Goal: Task Accomplishment & Management: Complete application form

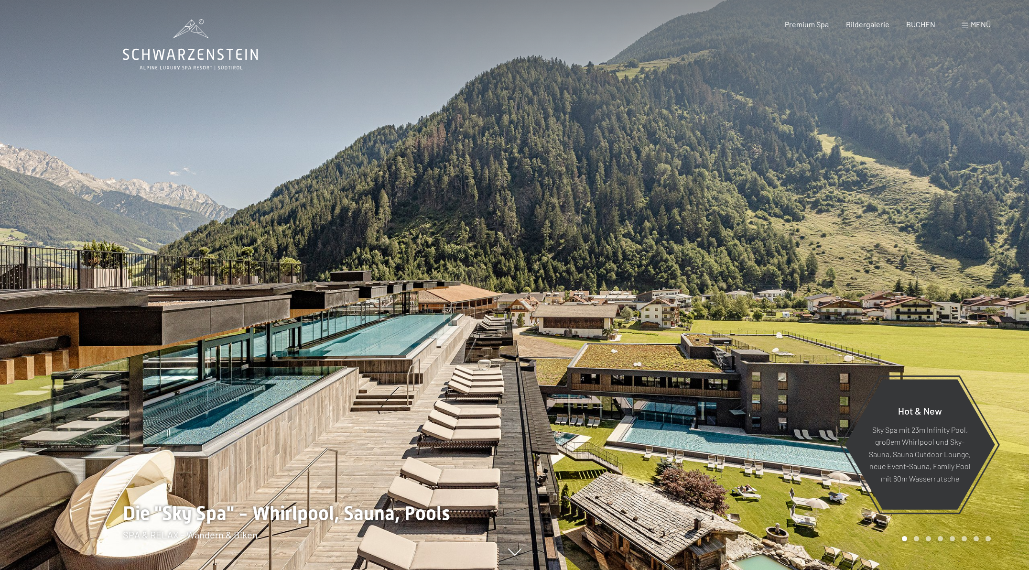
click at [976, 27] on span "Menü" at bounding box center [981, 24] width 20 height 9
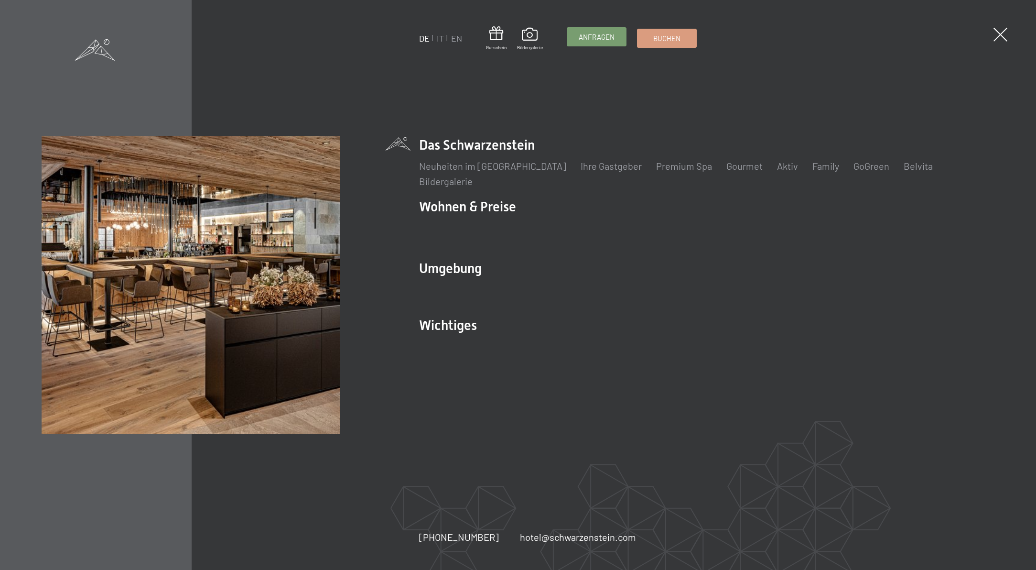
click at [605, 42] on span "Anfragen" at bounding box center [597, 37] width 36 height 10
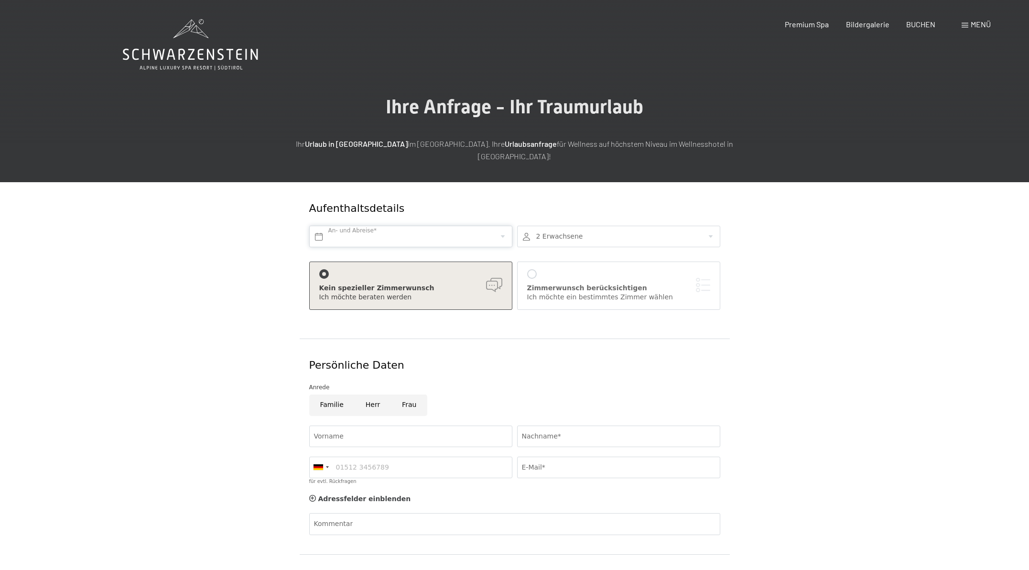
click at [382, 226] on input "text" at bounding box center [410, 237] width 203 height 22
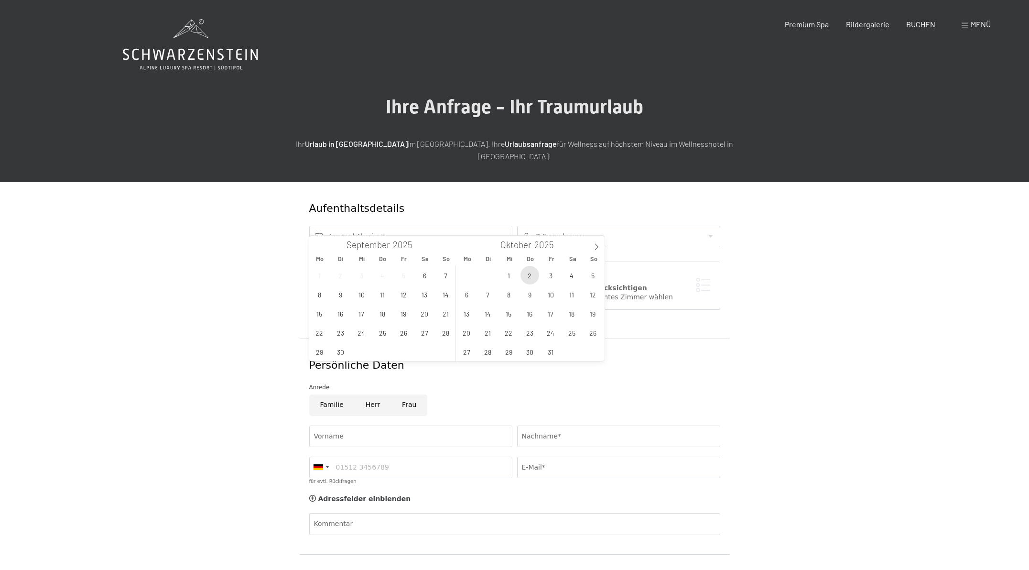
click at [526, 276] on span "2" at bounding box center [530, 275] width 19 height 19
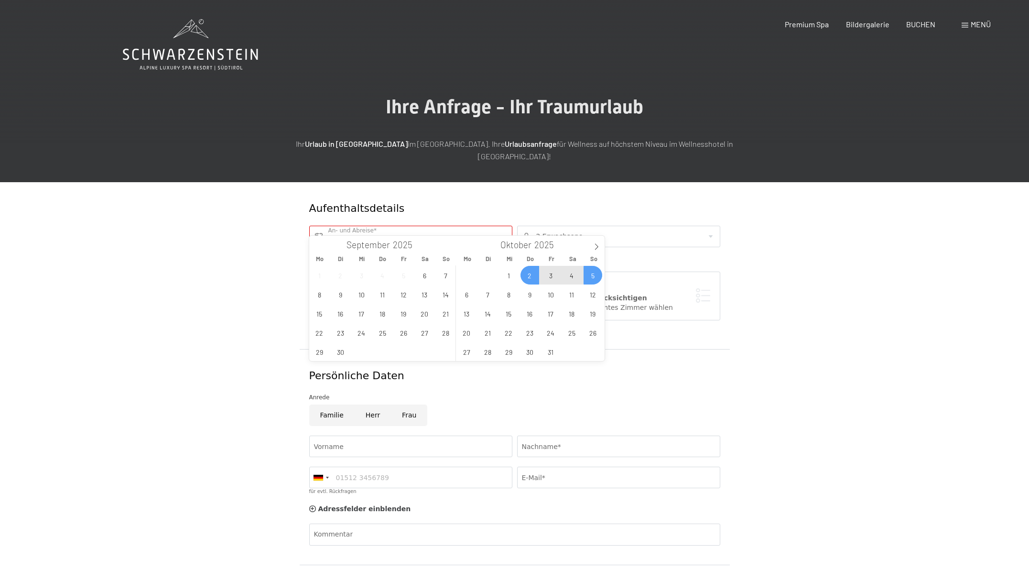
click at [590, 277] on span "5" at bounding box center [593, 275] width 19 height 19
type input "Do. 02.10.2025 - So. 05.10.2025"
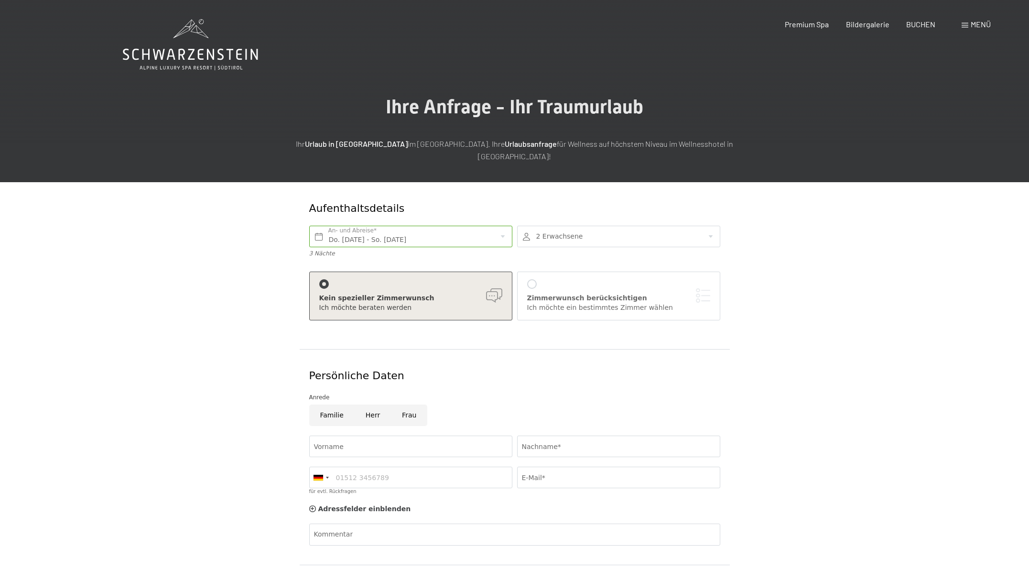
click at [718, 226] on div at bounding box center [618, 237] width 203 height 22
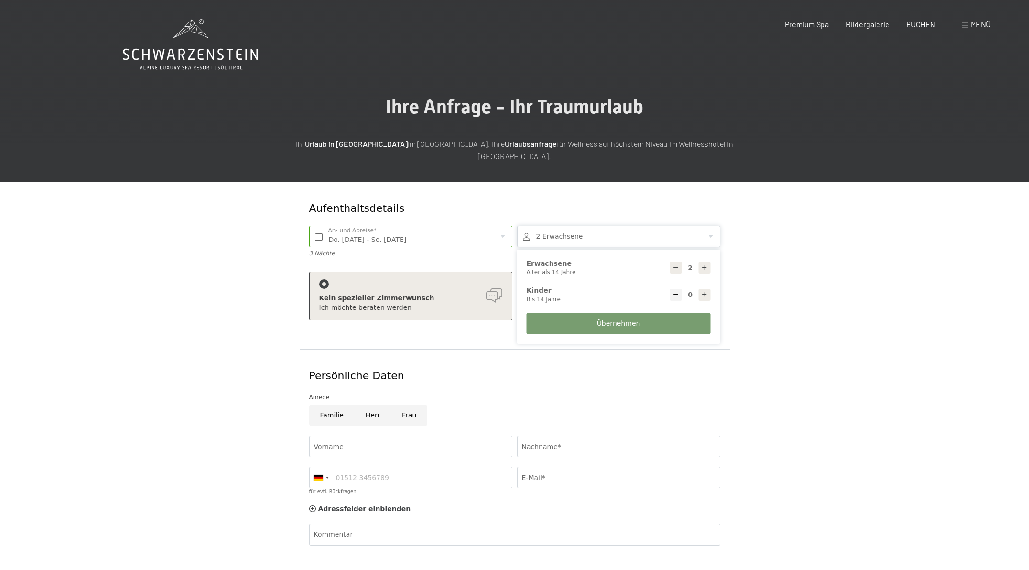
click at [709, 262] on div at bounding box center [705, 268] width 12 height 12
type input "4"
click at [811, 272] on form "Aufenthaltsdetails Do. 02.10.2025 - So. 05.10.2025 An- und Abreise* 3 Nächte 4 …" at bounding box center [514, 422] width 653 height 480
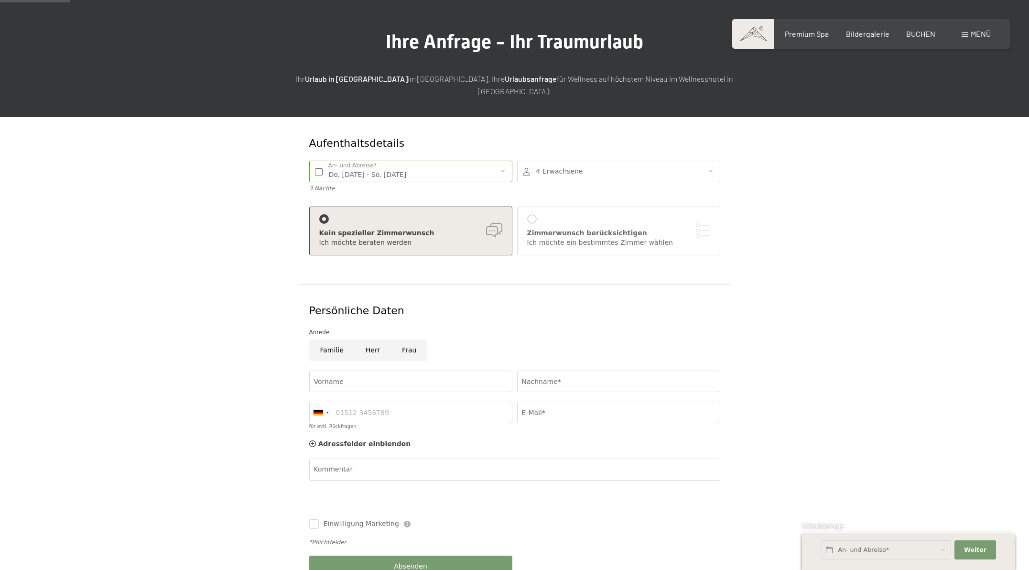
scroll to position [81, 0]
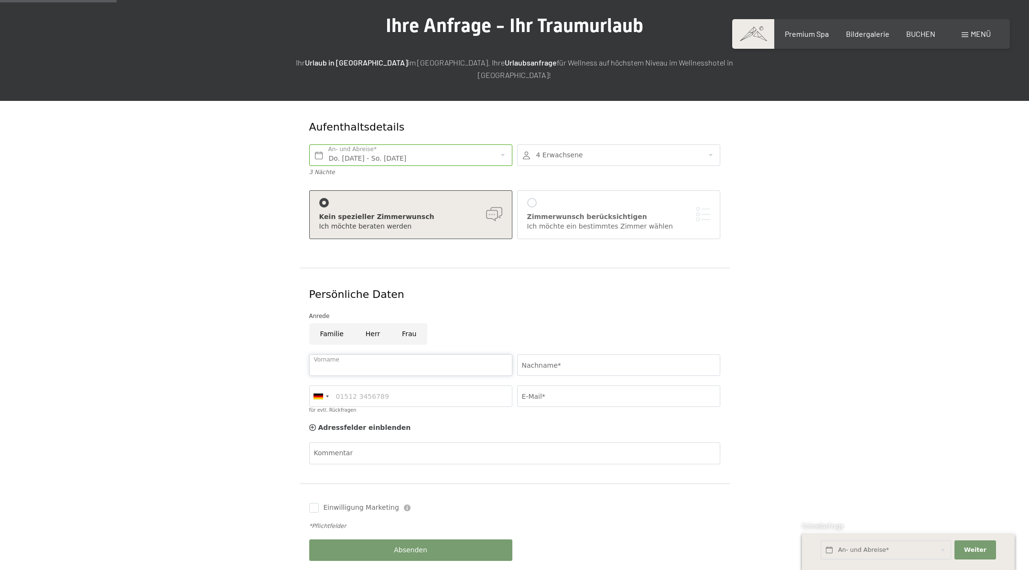
click at [389, 357] on input "Vorname" at bounding box center [410, 365] width 203 height 22
type input "Pascal"
click at [540, 355] on input "Nachname*" at bounding box center [618, 365] width 203 height 22
type input "Rücker"
click at [393, 385] on input "für evtl. Rückfragen" at bounding box center [410, 396] width 203 height 22
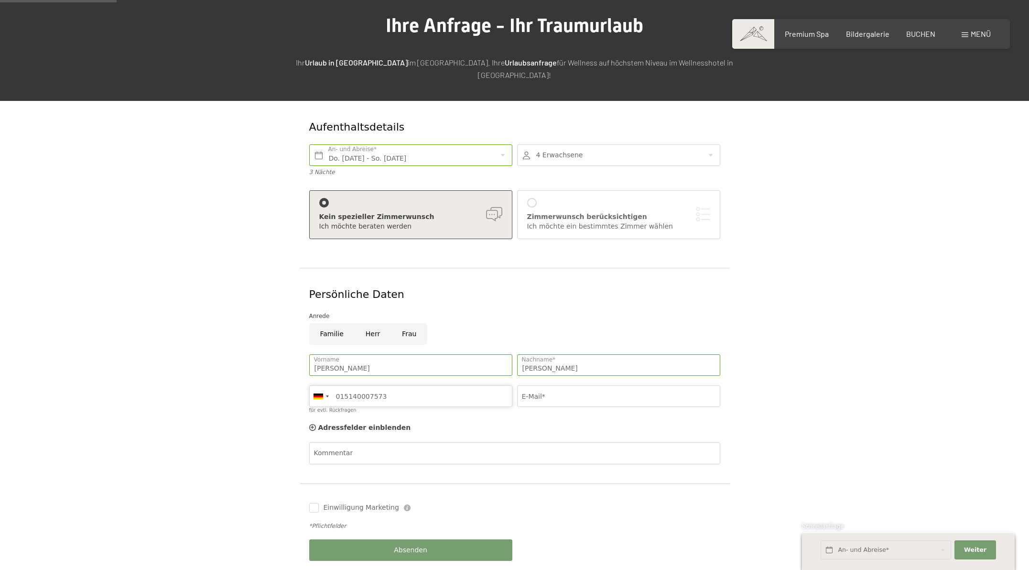
type input "015140007573"
type input "pascal.ruecker@zvd.info"
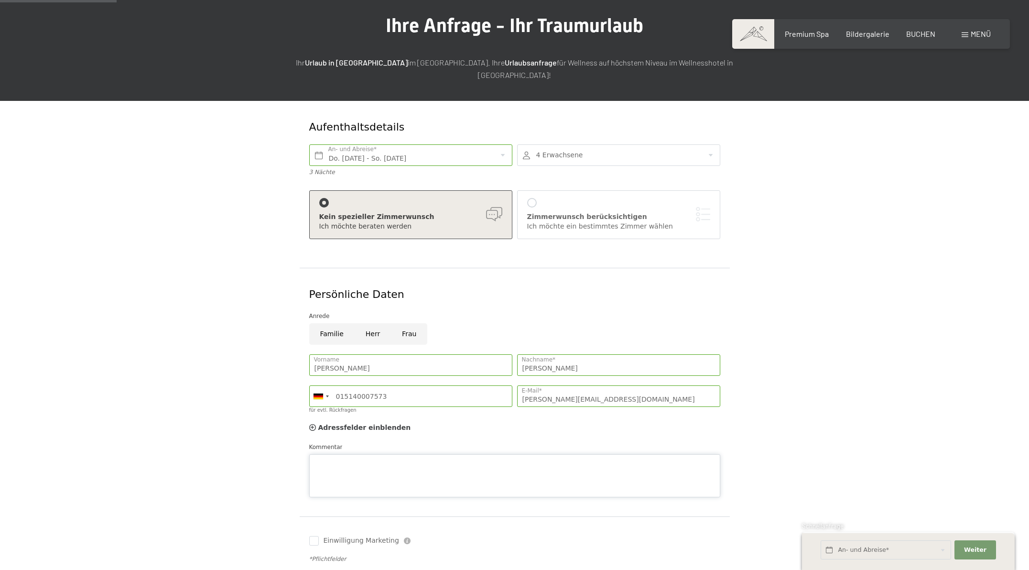
click at [442, 454] on textarea "Kommentar" at bounding box center [514, 475] width 411 height 43
paste textarea "Sehr geehrte Damen und Herren, wir sind auf der Suche nach 2 Doppelzimmern oder…"
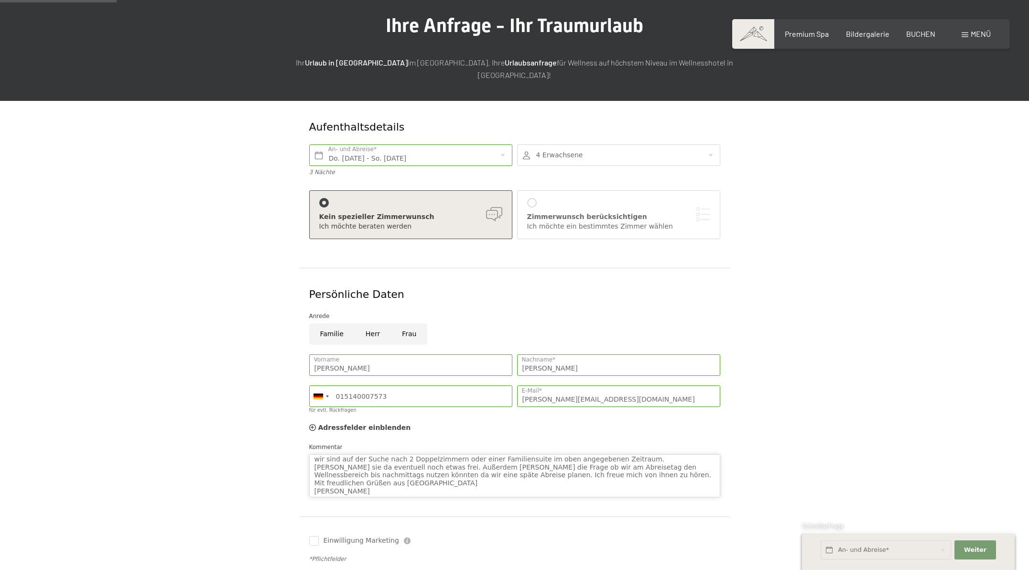
scroll to position [11, 0]
type textarea "Sehr geehrte Damen und Herren, wir sind auf der Suche nach 2 Doppelzimmern oder…"
click at [359, 536] on span "Einwilligung Marketing" at bounding box center [362, 541] width 76 height 10
click at [319, 536] on input "Einwilligung Marketing" at bounding box center [314, 541] width 10 height 10
click at [316, 536] on input "Einwilligung Marketing" at bounding box center [314, 541] width 10 height 10
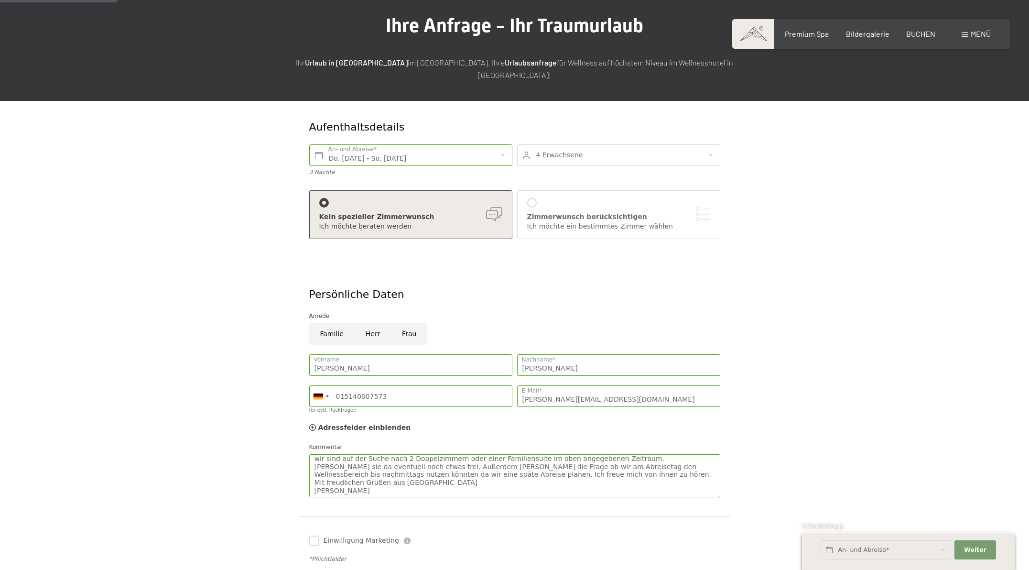
checkbox input "true"
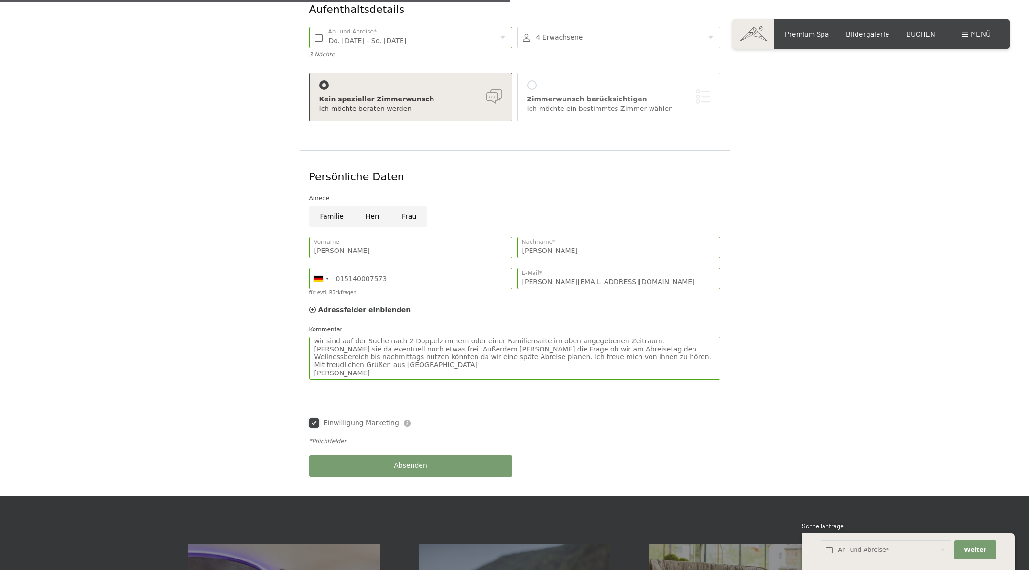
scroll to position [373, 0]
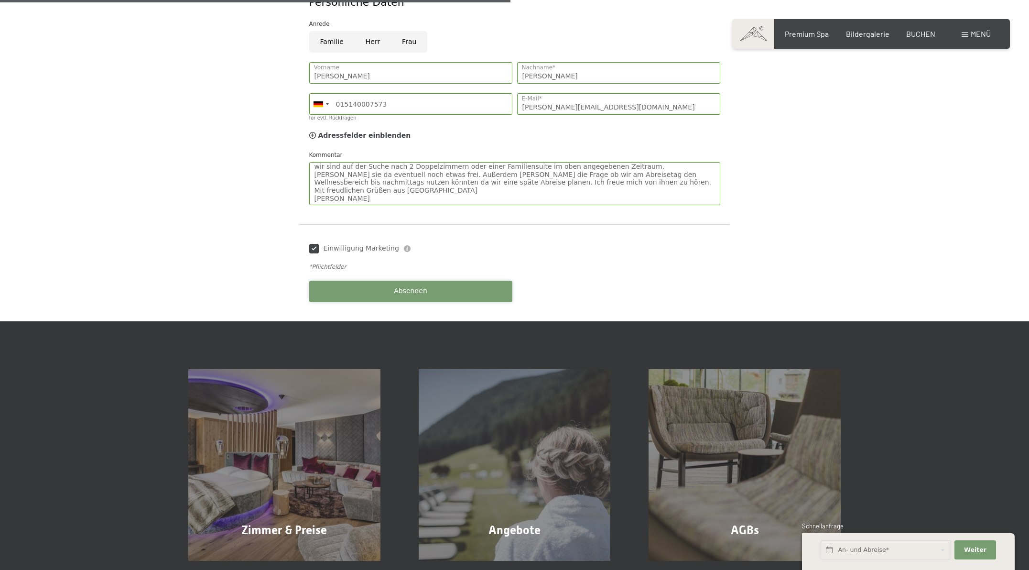
click at [424, 286] on span "Absenden" at bounding box center [410, 291] width 33 height 10
